Goal: Information Seeking & Learning: Learn about a topic

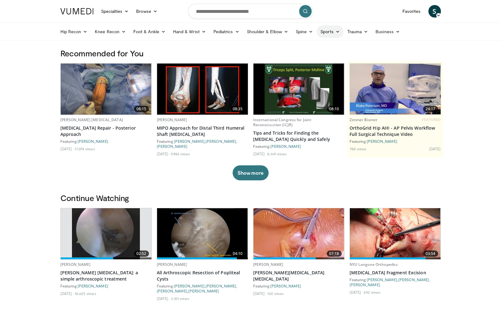
click at [324, 33] on link "Sports" at bounding box center [330, 31] width 27 height 13
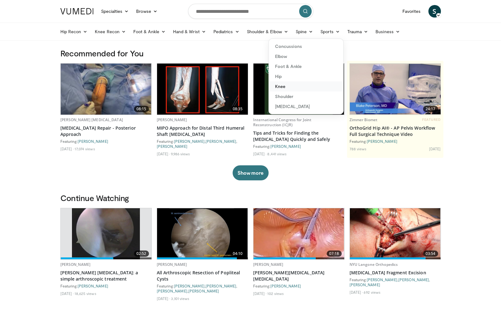
click at [289, 84] on link "Knee" at bounding box center [306, 86] width 74 height 10
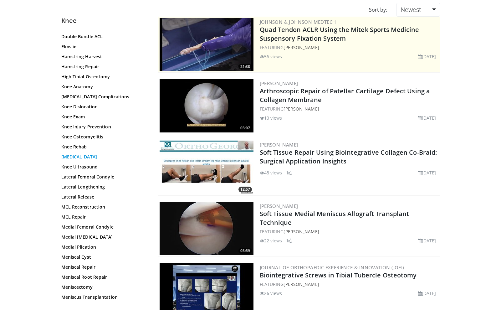
scroll to position [235, 0]
click at [87, 107] on link "Knee Dislocation" at bounding box center [103, 106] width 85 height 6
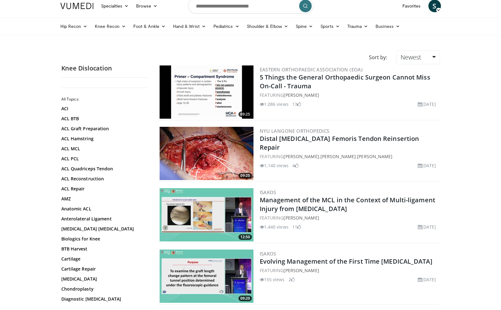
scroll to position [7, 0]
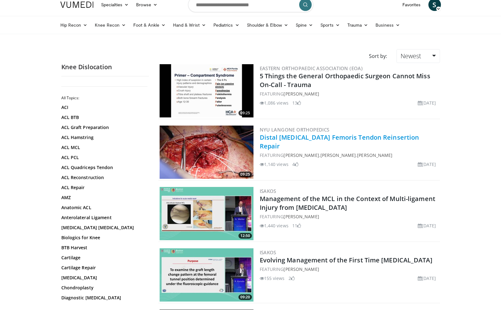
click at [303, 137] on link "Distal Biceps Femoris Tendon Reinsertion Repair" at bounding box center [340, 141] width 160 height 17
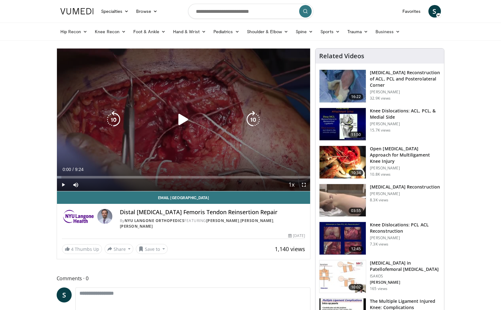
click at [183, 123] on icon "Video Player" at bounding box center [184, 120] width 18 height 18
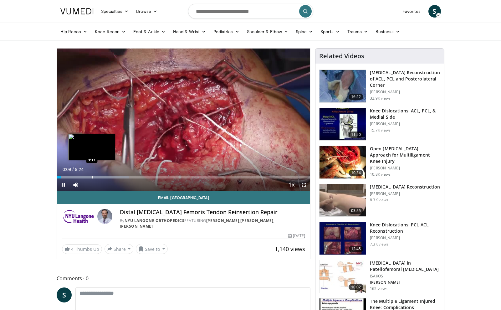
click at [92, 177] on div "Progress Bar" at bounding box center [92, 177] width 1 height 3
click at [109, 178] on div "Progress Bar" at bounding box center [109, 177] width 1 height 3
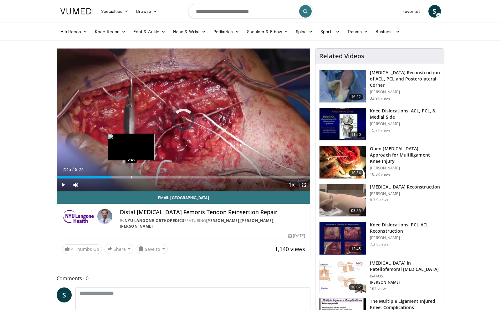
click at [131, 177] on div "Progress Bar" at bounding box center [131, 177] width 1 height 3
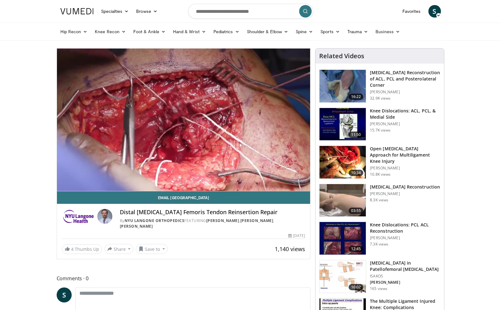
click at [387, 77] on h3 "[MEDICAL_DATA] Reconstruction of ACL, PCL and Posterolateral Corner" at bounding box center [405, 78] width 70 height 19
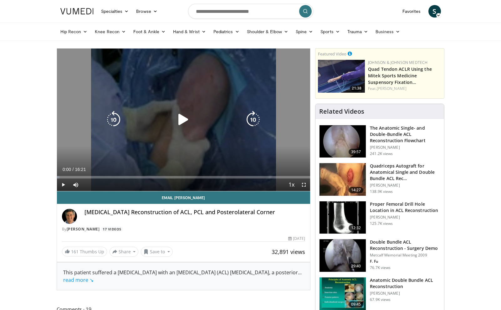
click at [183, 122] on icon "Video Player" at bounding box center [184, 120] width 18 height 18
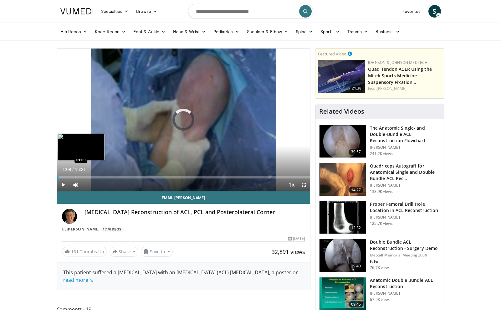
click at [75, 177] on div "Progress Bar" at bounding box center [75, 177] width 1 height 3
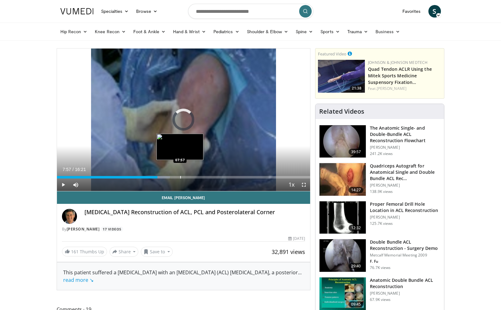
click at [180, 178] on div "Progress Bar" at bounding box center [180, 177] width 1 height 3
click at [192, 178] on div "Progress Bar" at bounding box center [192, 177] width 1 height 3
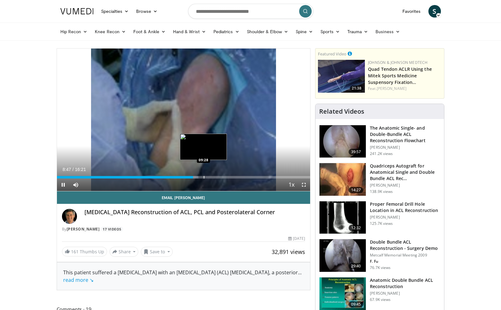
click at [204, 177] on div "Progress Bar" at bounding box center [204, 177] width 1 height 3
click at [216, 177] on div "Progress Bar" at bounding box center [216, 177] width 1 height 3
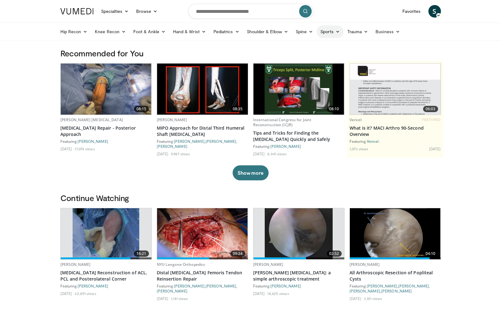
click at [332, 32] on link "Sports" at bounding box center [330, 31] width 27 height 13
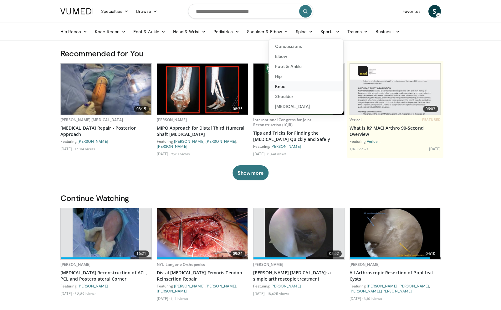
click at [290, 85] on link "Knee" at bounding box center [306, 86] width 74 height 10
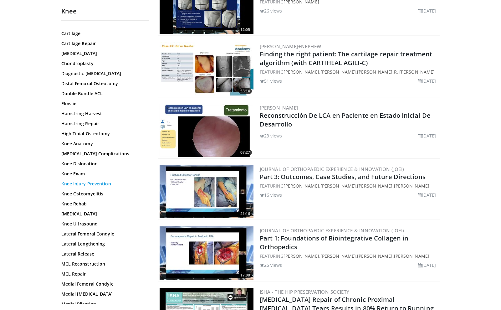
scroll to position [169, 0]
click at [86, 164] on link "Knee Dislocation" at bounding box center [103, 163] width 85 height 6
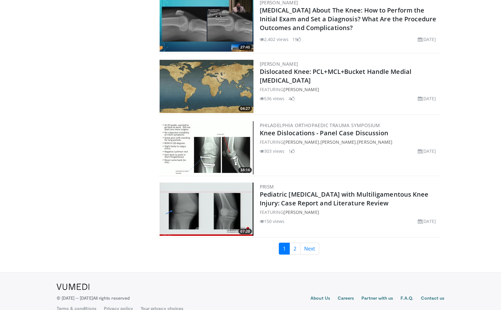
scroll to position [1362, 0]
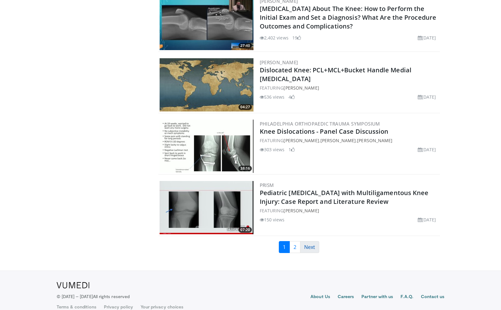
click at [308, 246] on link "Next" at bounding box center [309, 247] width 19 height 12
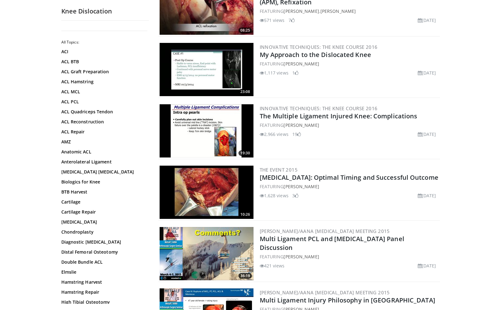
scroll to position [218, 0]
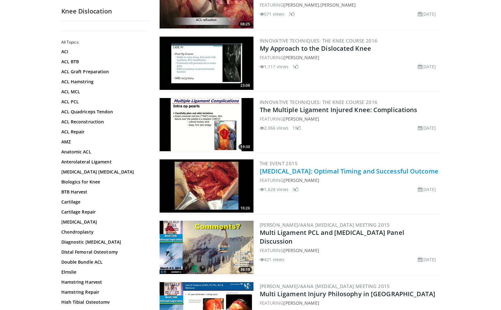
click at [301, 171] on link "[MEDICAL_DATA]: Optimal Timing and Successful Outcome" at bounding box center [349, 171] width 179 height 8
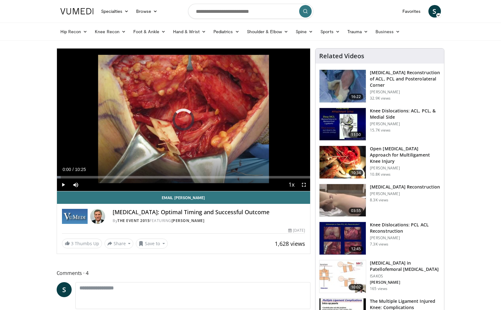
click at [82, 177] on div "Progress Bar" at bounding box center [82, 177] width 1 height 3
click at [93, 177] on div "Progress Bar" at bounding box center [93, 177] width 1 height 3
click at [102, 177] on div "Progress Bar" at bounding box center [102, 177] width 1 height 3
click at [63, 184] on span "Video Player" at bounding box center [63, 184] width 13 height 13
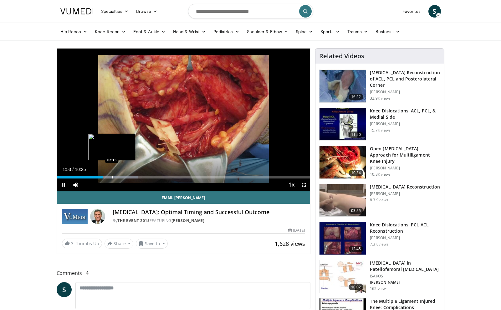
click at [112, 178] on div "Progress Bar" at bounding box center [112, 177] width 1 height 3
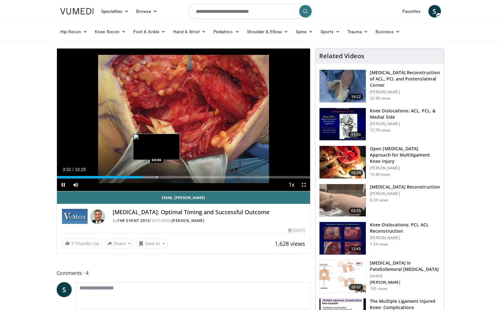
click at [157, 178] on div "Progress Bar" at bounding box center [157, 177] width 1 height 3
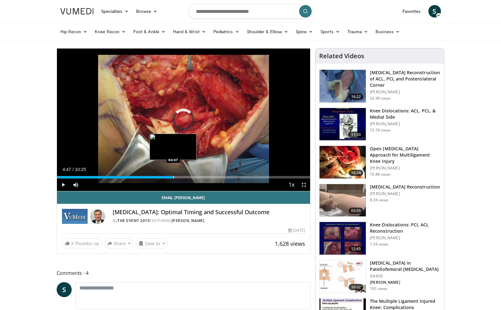
click at [173, 178] on div "Progress Bar" at bounding box center [173, 177] width 1 height 3
click at [168, 177] on div "Progress Bar" at bounding box center [168, 177] width 1 height 3
click at [157, 177] on div "Progress Bar" at bounding box center [157, 177] width 1 height 3
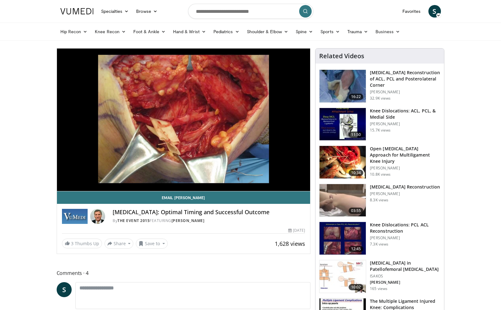
click at [381, 77] on h3 "[MEDICAL_DATA] Reconstruction of ACL, PCL and Posterolateral Corner" at bounding box center [405, 78] width 70 height 19
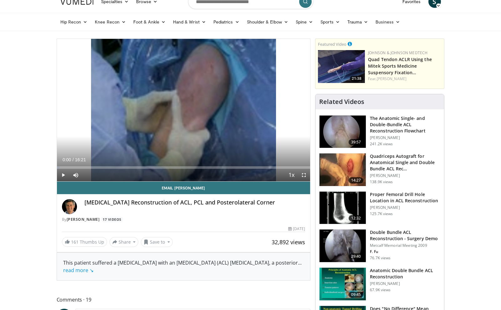
scroll to position [11, 0]
